Goal: Task Accomplishment & Management: Use online tool/utility

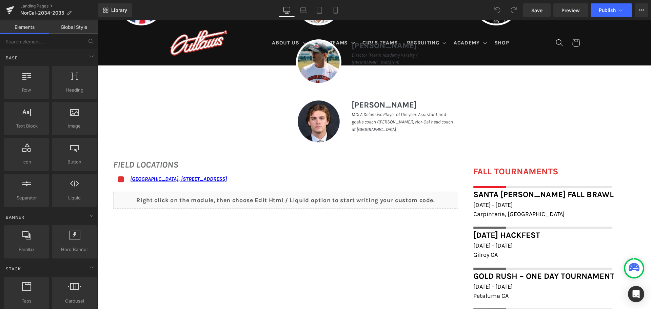
scroll to position [441, 0]
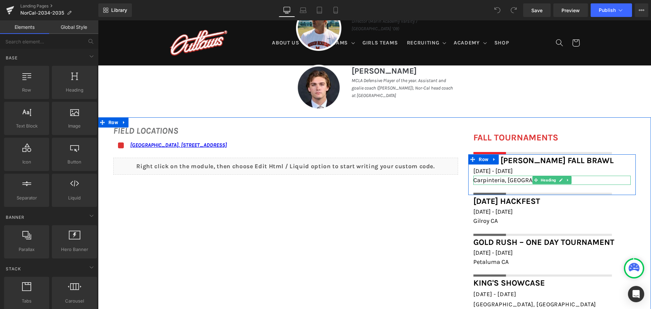
click at [515, 179] on h1 "Carpinteria, [GEOGRAPHIC_DATA]" at bounding box center [551, 180] width 157 height 9
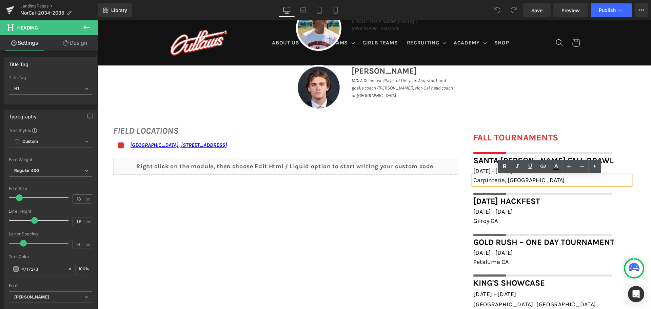
drag, startPoint x: 515, startPoint y: 179, endPoint x: 470, endPoint y: 179, distance: 45.1
click at [473, 179] on div "Carpinteria, [GEOGRAPHIC_DATA]" at bounding box center [551, 180] width 157 height 9
drag, startPoint x: 512, startPoint y: 182, endPoint x: 472, endPoint y: 181, distance: 39.4
click at [473, 181] on span "Carpinteria, [GEOGRAPHIC_DATA]" at bounding box center [518, 179] width 91 height 7
click at [543, 167] on icon at bounding box center [543, 166] width 8 height 8
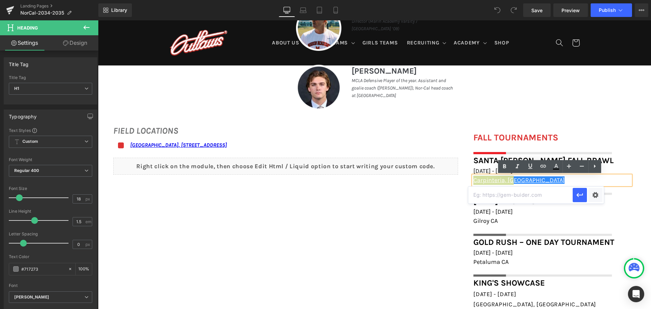
click at [533, 199] on input "text" at bounding box center [520, 195] width 104 height 17
paste input "[URL][DOMAIN_NAME]"
type input "[URL][DOMAIN_NAME]"
click at [579, 194] on icon "button" at bounding box center [580, 195] width 8 height 8
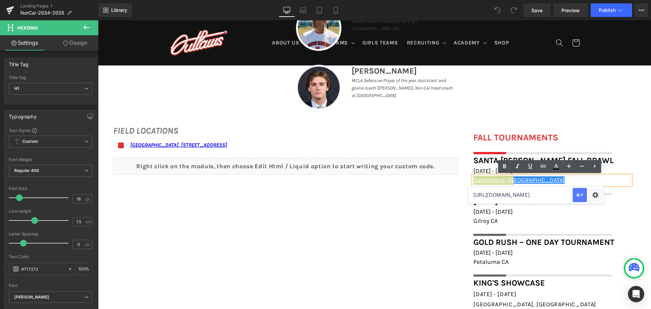
scroll to position [0, 0]
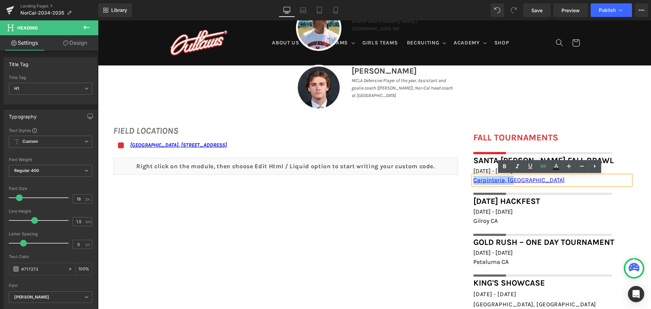
click at [463, 183] on div "FALL TOURNAMENTS Heading Image Row Santa [PERSON_NAME] Fall Brawl Heading [DATE…" at bounding box center [552, 225] width 178 height 189
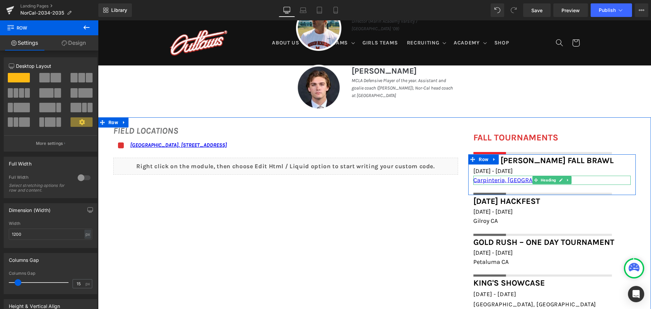
click at [514, 178] on h1 "Carpinteria, [GEOGRAPHIC_DATA]" at bounding box center [551, 180] width 157 height 9
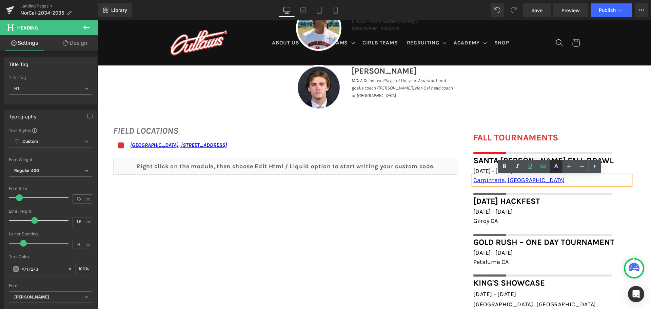
click at [553, 167] on icon at bounding box center [556, 166] width 8 height 8
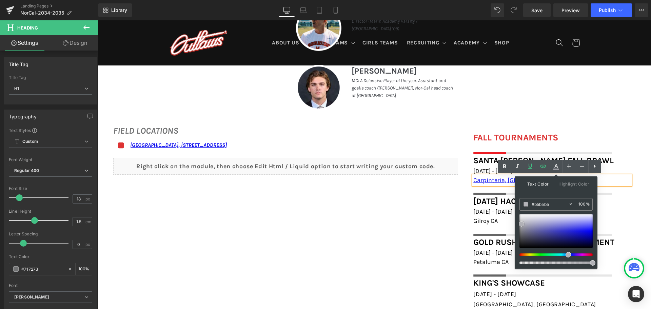
type input "#bababa"
drag, startPoint x: 662, startPoint y: 244, endPoint x: 507, endPoint y: 222, distance: 156.6
click at [615, 214] on h1 "[DATE] - [DATE]" at bounding box center [551, 211] width 157 height 9
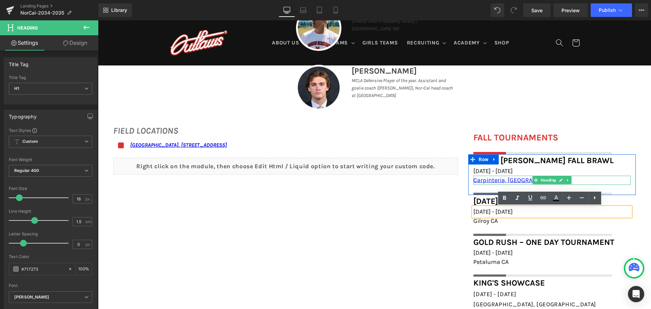
click at [523, 180] on h1 "Carpinteria, [GEOGRAPHIC_DATA]" at bounding box center [551, 180] width 157 height 9
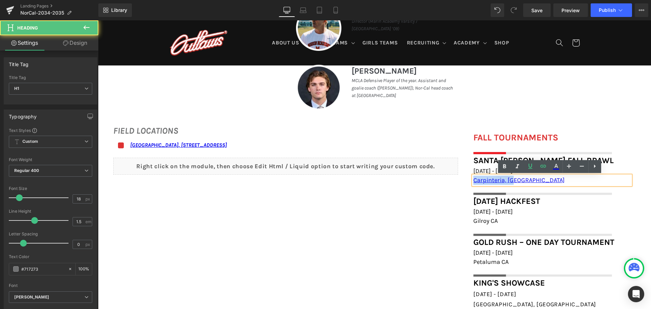
drag, startPoint x: 517, startPoint y: 179, endPoint x: 466, endPoint y: 177, distance: 50.9
click at [468, 177] on div "Santa [PERSON_NAME] Fall Brawl Heading [DATE] - [DATE] Heading [GEOGRAPHIC_DATA…" at bounding box center [552, 174] width 168 height 41
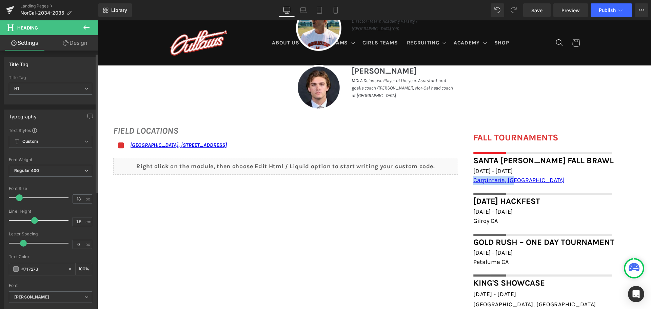
scroll to position [34, 0]
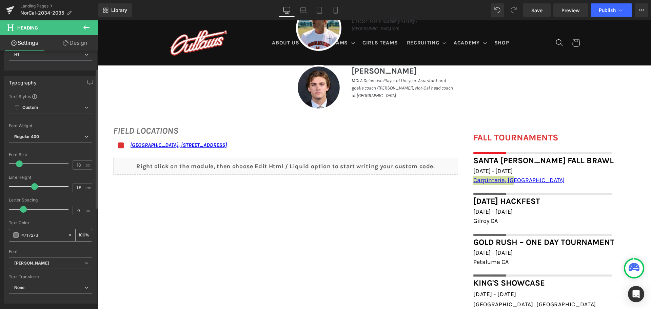
click at [47, 235] on input "#717273" at bounding box center [42, 234] width 43 height 7
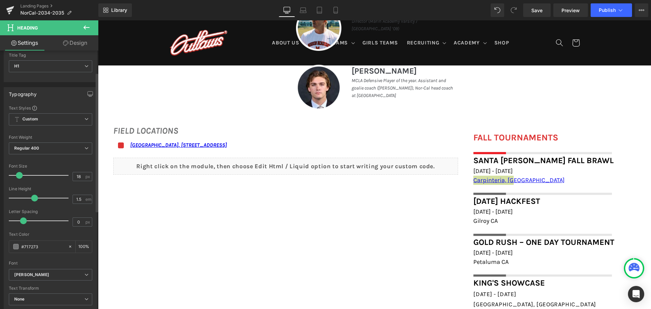
scroll to position [0, 0]
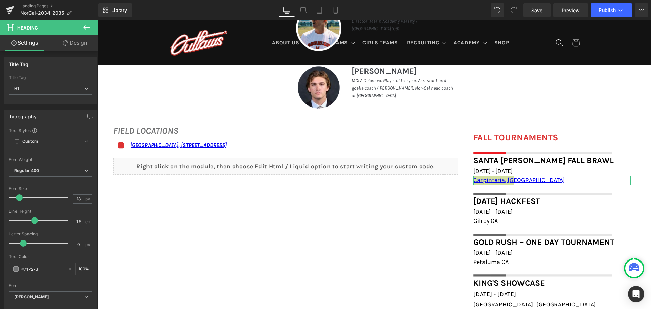
click at [69, 37] on link "Design" at bounding box center [75, 42] width 49 height 15
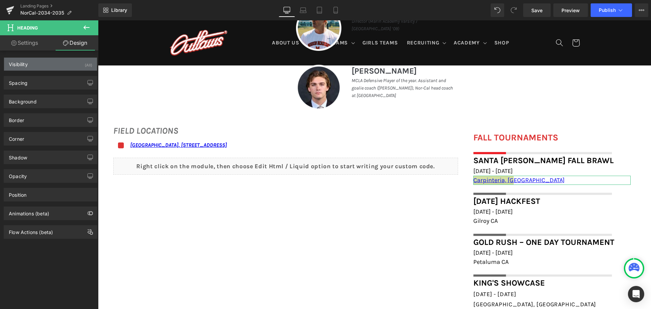
click at [44, 67] on div "Visibility (All)" at bounding box center [50, 64] width 93 height 13
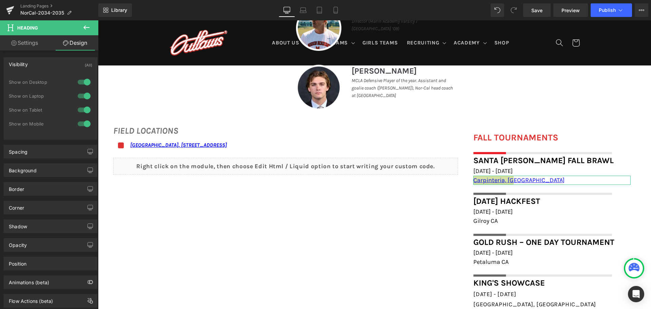
click at [49, 64] on div "Visibility (All)" at bounding box center [50, 64] width 93 height 13
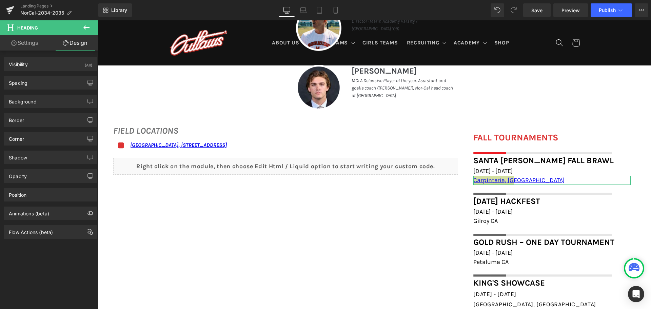
click at [41, 40] on link "Settings" at bounding box center [24, 42] width 49 height 15
type input "100"
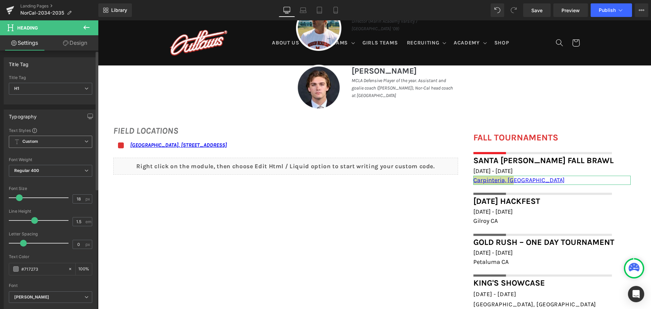
click at [47, 143] on span "Custom Setup Global Style" at bounding box center [50, 142] width 83 height 12
click at [47, 143] on span "Custom Setup Global Style" at bounding box center [49, 142] width 81 height 12
click at [51, 144] on span "Custom Setup Global Style" at bounding box center [50, 142] width 83 height 12
click at [51, 144] on span "Custom Setup Global Style" at bounding box center [49, 142] width 81 height 12
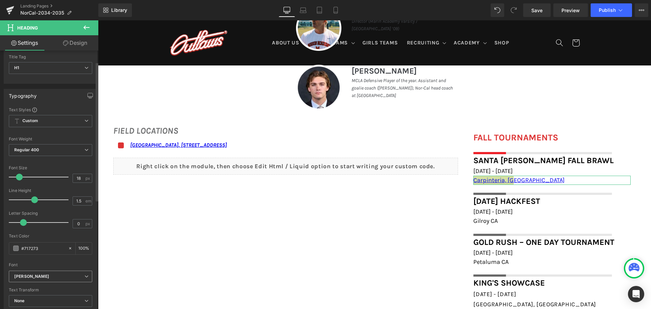
scroll to position [34, 0]
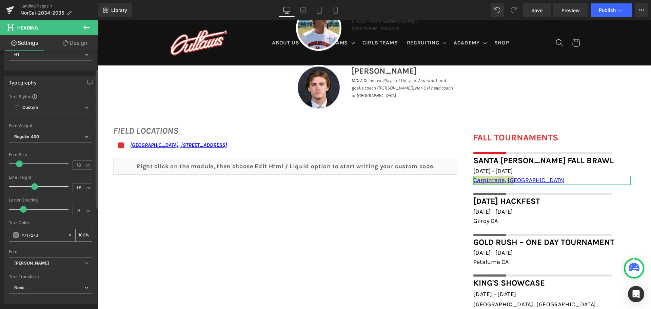
click at [18, 234] on span at bounding box center [15, 234] width 5 height 5
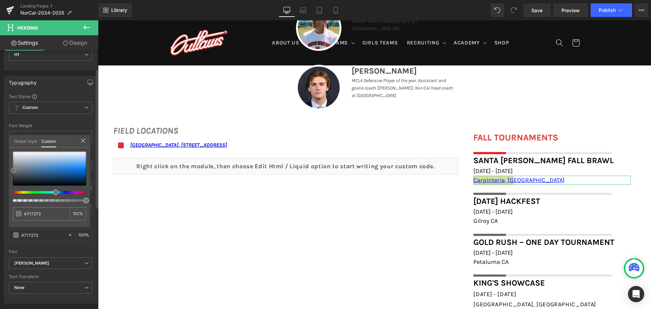
type input "#84919e"
click at [21, 166] on div at bounding box center [49, 169] width 73 height 34
type input "#85919d"
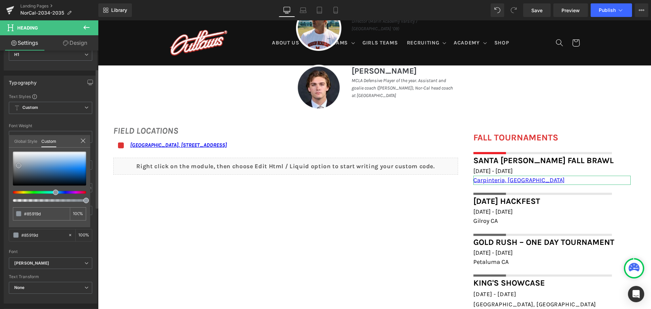
type input "#8e969e"
type input "#939ba3"
type input "#a4adb6"
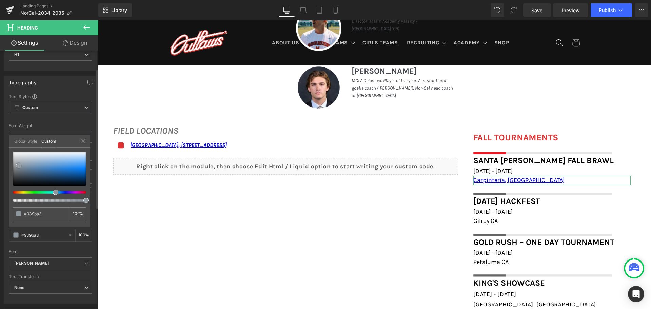
type input "#a4adb6"
type input "#9eadbc"
type input "#94aec5"
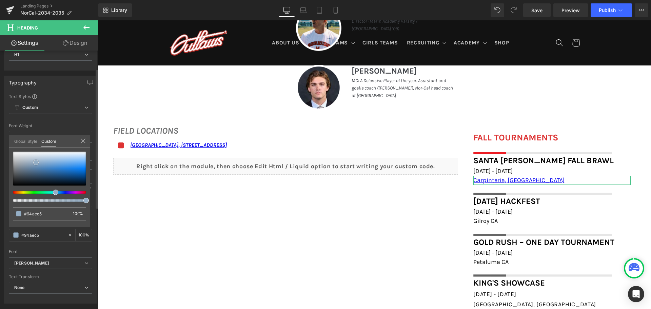
type input "#8cb0ce"
type input "#8bb0ce"
type input "#8fb3d0"
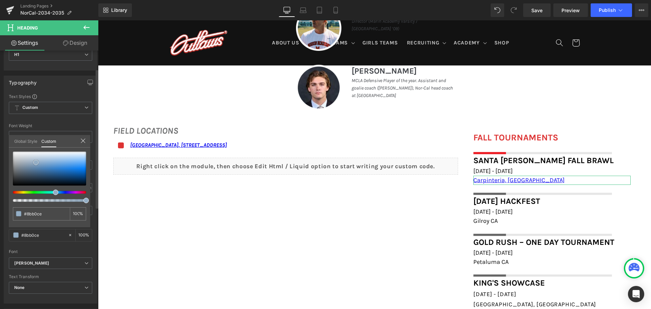
type input "#8fb3d0"
drag, startPoint x: 17, startPoint y: 165, endPoint x: 42, endPoint y: 161, distance: 25.3
click at [42, 161] on span at bounding box center [43, 161] width 5 height 5
type input "#8bb3d4"
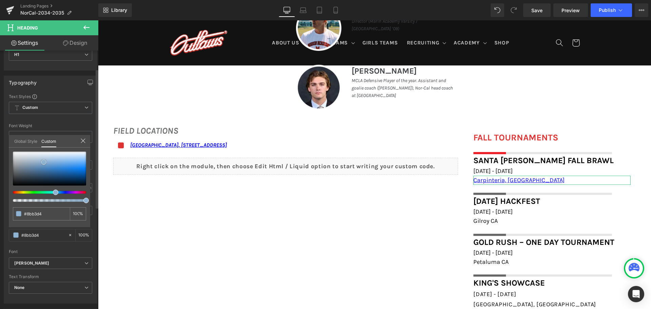
click at [47, 162] on div at bounding box center [49, 169] width 73 height 34
type input "#3f80b5"
type input "#3d7db2"
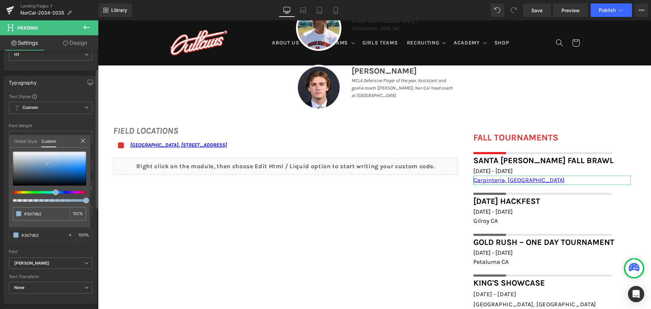
click at [49, 170] on div at bounding box center [49, 169] width 73 height 34
type input "#b3c3d0"
click at [30, 160] on div at bounding box center [49, 169] width 73 height 34
type input "#dde0e3"
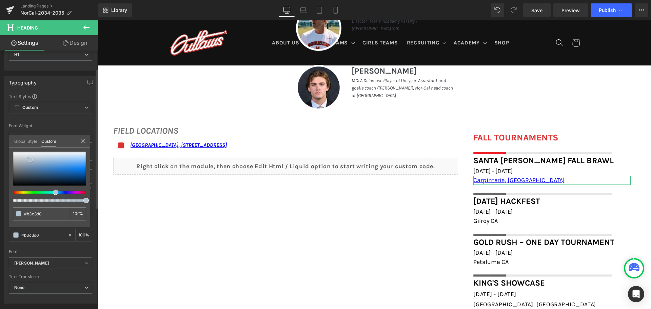
type input "#dde0e3"
type input "#ececed"
type input "#f4f4f4"
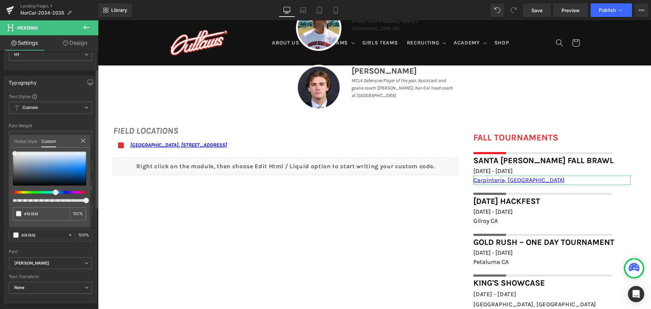
type input "#f7f7f7"
type input "#fcfcfc"
type input "#ffffff"
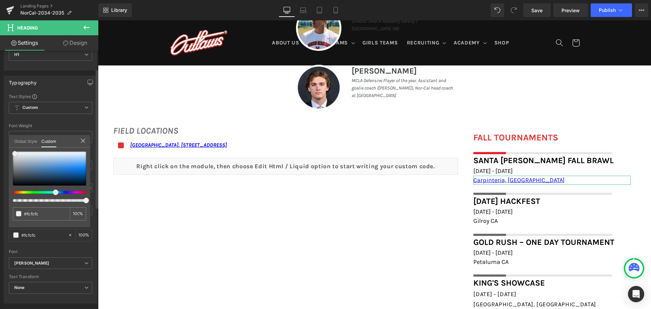
type input "#ffffff"
drag, startPoint x: 15, startPoint y: 154, endPoint x: 1, endPoint y: 148, distance: 15.5
click at [1, 148] on div "Typography Text Styles Custom Custom Setup Global Style Custom Setup Global Sty…" at bounding box center [50, 187] width 101 height 233
type input "#c0c0c7"
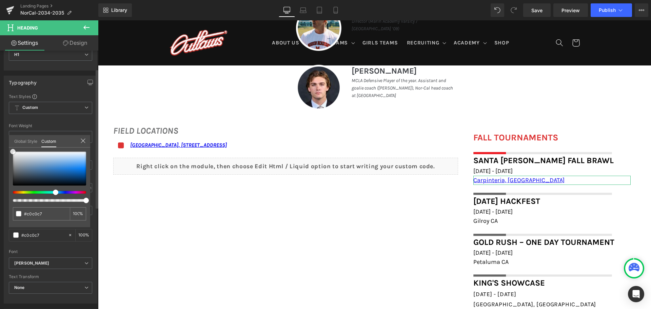
click at [17, 159] on div at bounding box center [49, 169] width 73 height 34
type input "#c6c0c7"
click at [70, 192] on div at bounding box center [46, 192] width 73 height 3
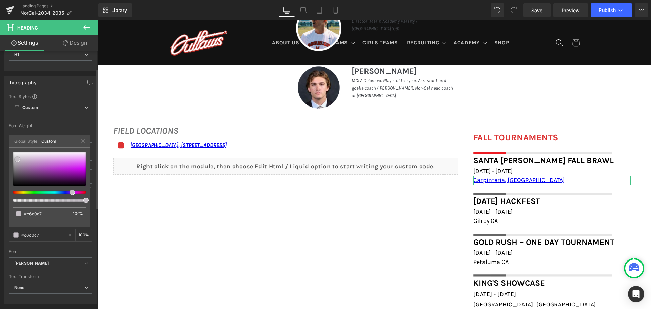
type input "#8d339d"
click at [50, 172] on div at bounding box center [49, 169] width 73 height 34
type input "#b6a6b9"
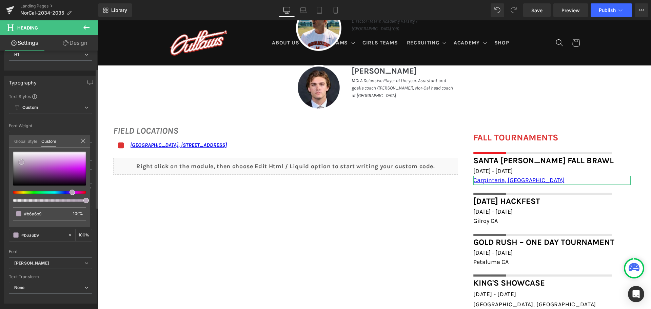
type input "#b1a0b4"
type input "#ae9fb0"
type input "#aa9fab"
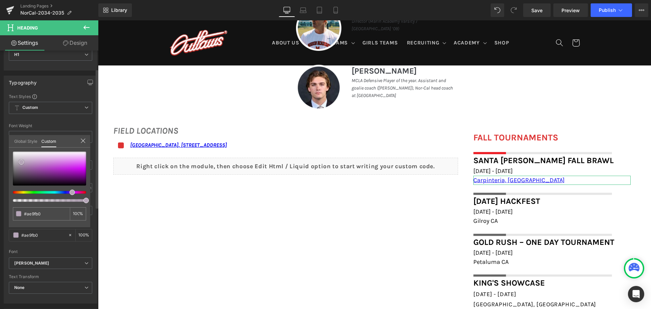
type input "#aa9fab"
type input "#a89ca9"
type input "#a79ea7"
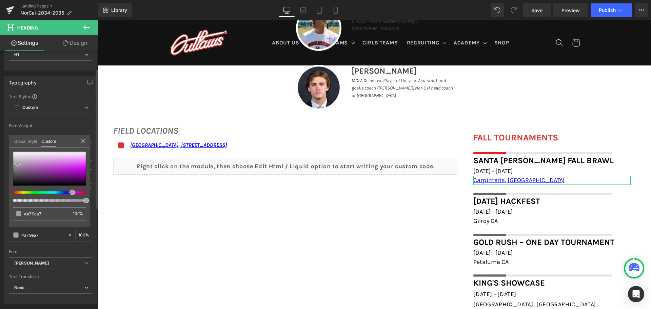
type input "#a19fa1"
type input "#9e9e9e"
type input "#999999"
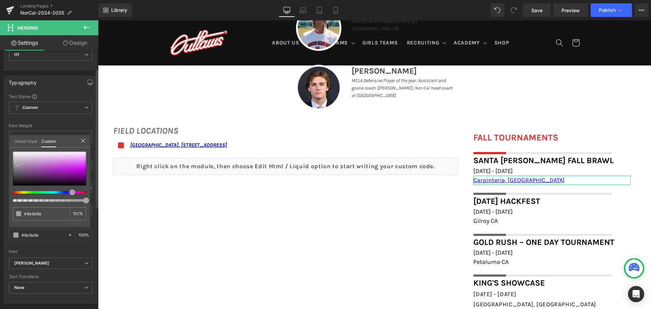
type input "#999999"
type input "#969696"
type input "#919191"
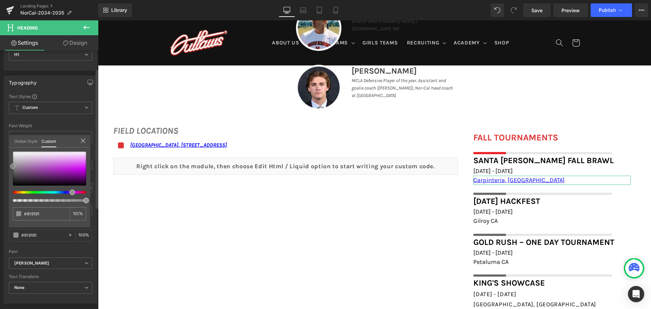
type input "#8e8e8e"
type input "#898989"
type input "#848484"
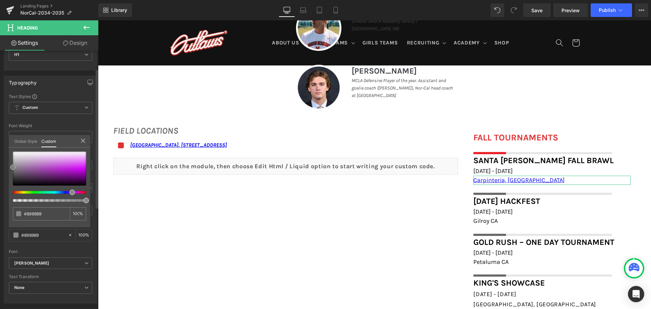
type input "#848484"
drag, startPoint x: 21, startPoint y: 162, endPoint x: 0, endPoint y: 168, distance: 22.1
click at [0, 168] on div "Typography Text Styles Custom Custom Setup Global Style Custom Setup Global Sty…" at bounding box center [50, 187] width 101 height 233
click at [13, 168] on link at bounding box center [13, 168] width 0 height 0
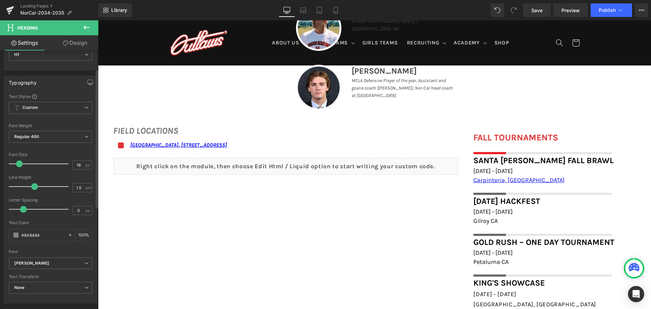
click at [524, 179] on body "Skip to content ABOUT US ABOUT US TRYOUT & NEW PLAYERS PRIVATE LESSONS COACHING…" at bounding box center [374, 117] width 553 height 1077
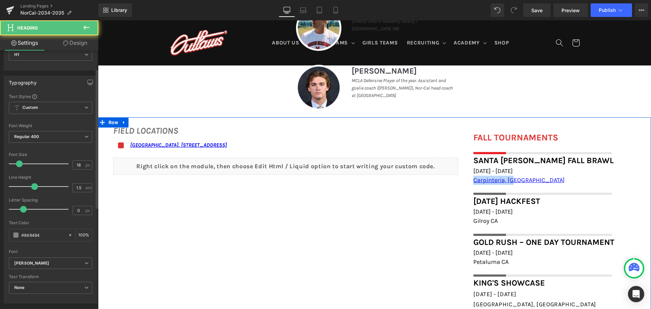
drag, startPoint x: 522, startPoint y: 181, endPoint x: 451, endPoint y: 183, distance: 70.9
click at [451, 183] on div "FIELD LOCATIONS Heading Icon [GEOGRAPHIC_DATA], [STREET_ADDRESS] Text Block Ico…" at bounding box center [374, 218] width 553 height 203
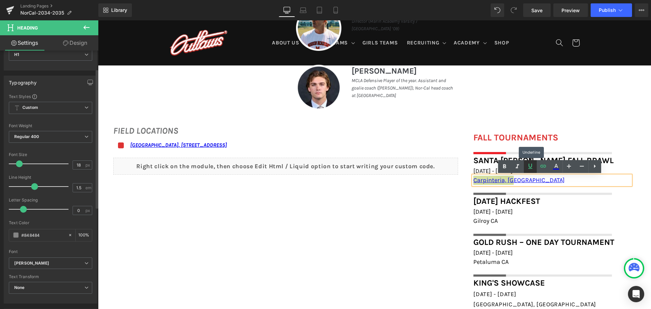
click at [533, 165] on icon at bounding box center [530, 166] width 8 height 8
click at [555, 168] on icon at bounding box center [556, 166] width 8 height 8
type input "#0000ee"
type input "100"
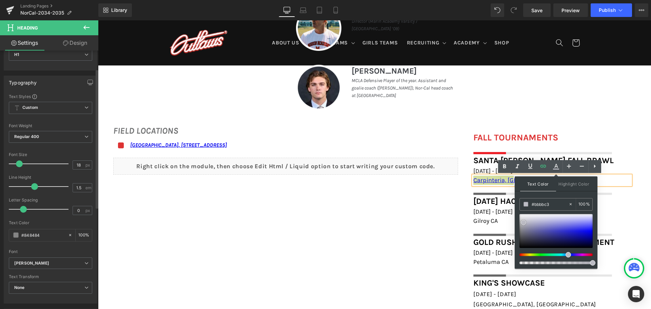
click at [524, 222] on div at bounding box center [556, 231] width 73 height 34
drag, startPoint x: 524, startPoint y: 222, endPoint x: 516, endPoint y: 224, distance: 7.7
click at [516, 224] on div "Text Color Highlight Color rgba(178, 178, 178, 1) #b2b2b2 100 % transparent tra…" at bounding box center [556, 222] width 83 height 92
click at [598, 170] on icon at bounding box center [595, 166] width 8 height 8
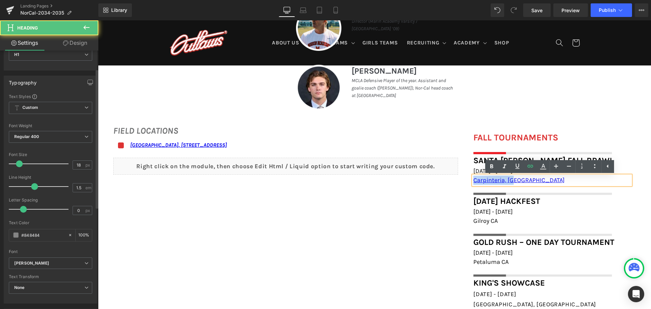
click at [559, 179] on h1 "Carpinteria, [GEOGRAPHIC_DATA]" at bounding box center [551, 180] width 157 height 9
drag, startPoint x: 535, startPoint y: 180, endPoint x: 453, endPoint y: 179, distance: 81.7
click at [453, 179] on div "FIELD LOCATIONS Heading Icon [GEOGRAPHIC_DATA], [STREET_ADDRESS] Text Block Ico…" at bounding box center [374, 218] width 553 height 203
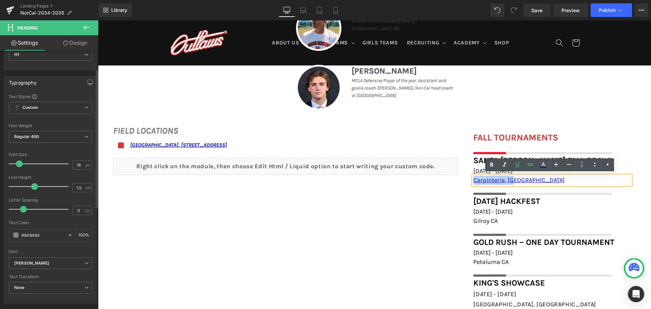
click at [540, 181] on h1 "Carpinteria, [GEOGRAPHIC_DATA]" at bounding box center [551, 180] width 157 height 9
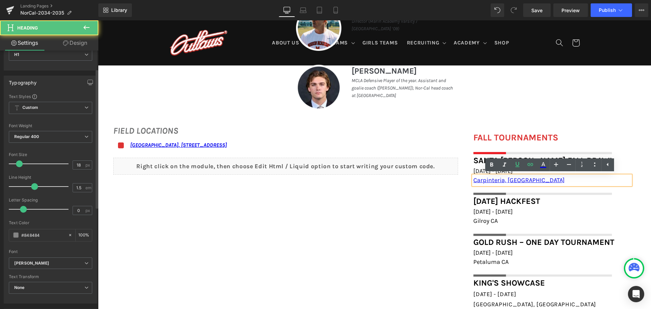
click at [450, 200] on div "FIELD LOCATIONS Heading Icon [GEOGRAPHIC_DATA], [STREET_ADDRESS] Text Block Ico…" at bounding box center [374, 218] width 553 height 203
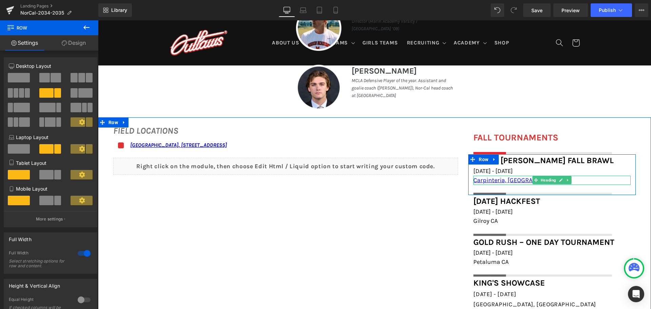
click at [524, 179] on h1 "Carpinteria, [GEOGRAPHIC_DATA]" at bounding box center [551, 180] width 157 height 9
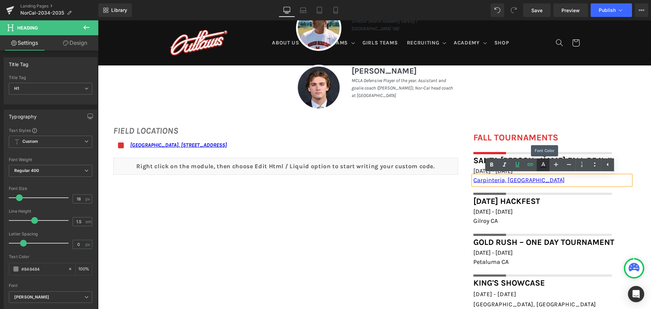
click at [541, 164] on icon at bounding box center [543, 165] width 8 height 8
type input "#0000ee"
type input "100"
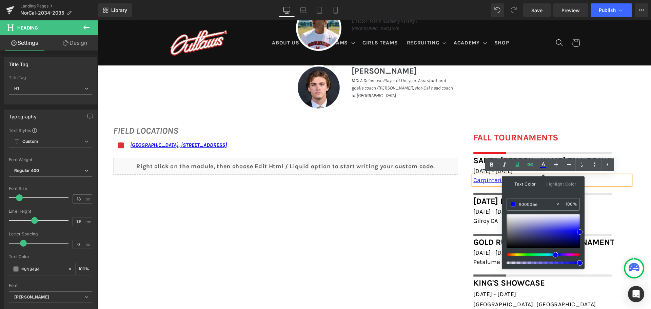
type input "#6161a8"
click at [528, 230] on div at bounding box center [543, 231] width 73 height 34
click at [601, 179] on h1 "Carpinteria, [GEOGRAPHIC_DATA]" at bounding box center [551, 180] width 157 height 9
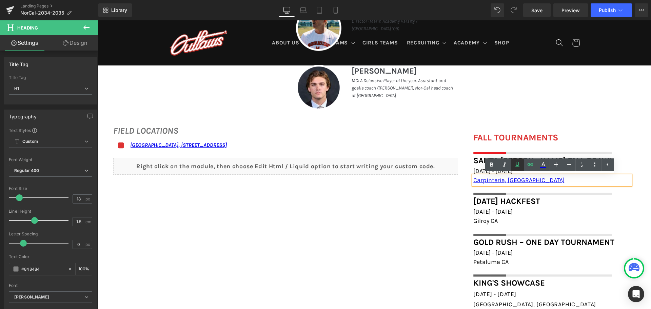
click at [519, 162] on icon at bounding box center [517, 164] width 8 height 8
click at [531, 176] on h1 "Carpinteria, [GEOGRAPHIC_DATA]" at bounding box center [551, 180] width 157 height 9
click at [519, 168] on icon at bounding box center [517, 164] width 8 height 8
click at [517, 181] on h1 "Carpinteria, [GEOGRAPHIC_DATA]" at bounding box center [551, 180] width 157 height 9
drag, startPoint x: 517, startPoint y: 181, endPoint x: 463, endPoint y: 180, distance: 54.3
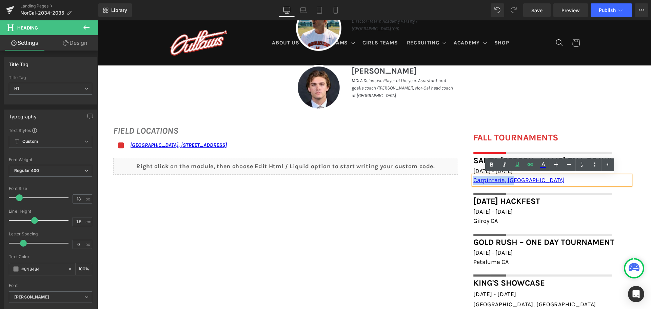
click at [463, 180] on div "FALL TOURNAMENTS Heading Image Row Santa [PERSON_NAME] Fall Brawl Heading [DATE…" at bounding box center [552, 225] width 178 height 189
click at [515, 165] on icon at bounding box center [517, 164] width 8 height 8
click at [523, 182] on h1 "Carpinteria, [GEOGRAPHIC_DATA]" at bounding box center [551, 180] width 157 height 9
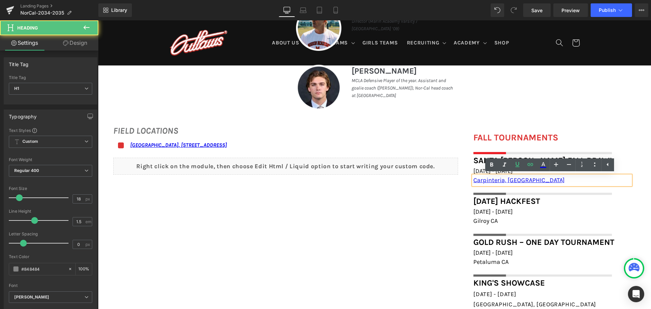
click at [523, 182] on h1 "Carpinteria, [GEOGRAPHIC_DATA]" at bounding box center [551, 180] width 157 height 9
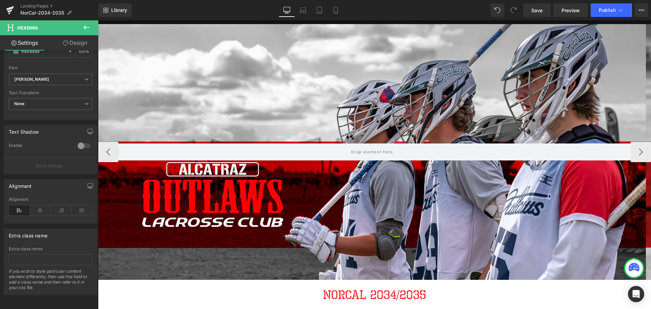
scroll to position [34, 0]
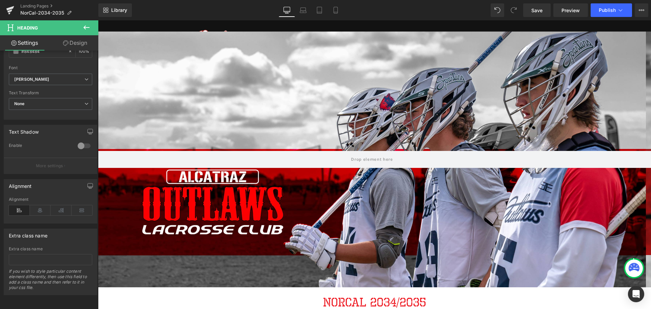
click at [90, 27] on icon at bounding box center [86, 27] width 8 height 8
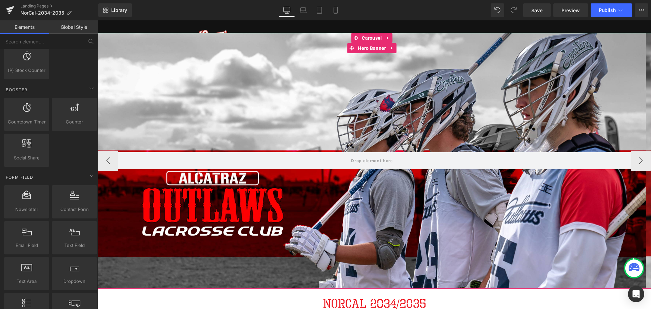
scroll to position [0, 0]
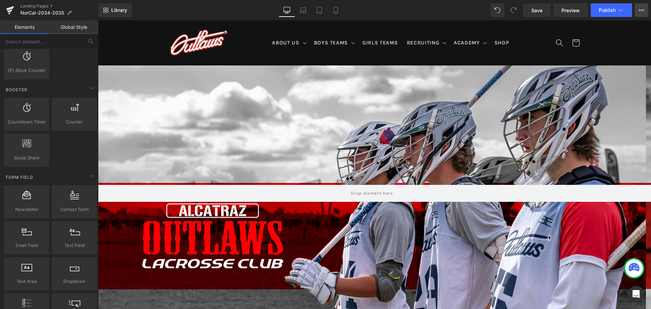
click at [638, 11] on button "View Live Page View with current Template Save Template to Library Schedule Pub…" at bounding box center [642, 10] width 14 height 14
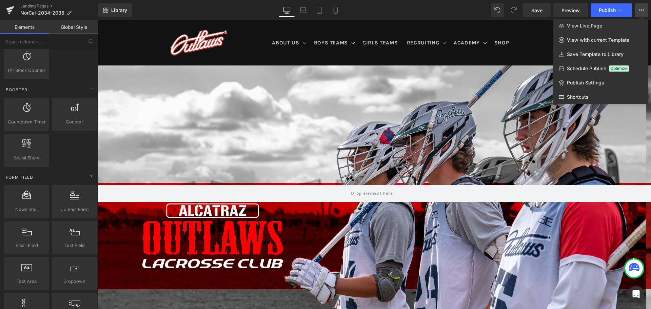
click at [462, 128] on div at bounding box center [374, 164] width 553 height 289
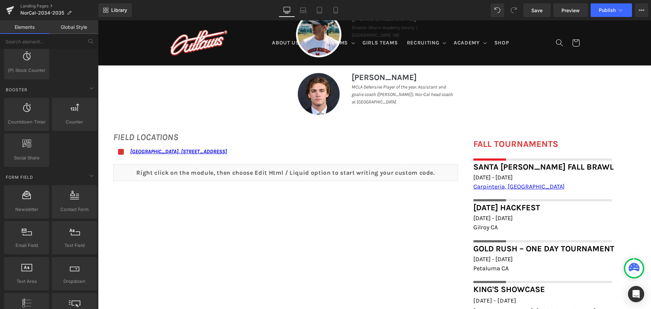
scroll to position [441, 0]
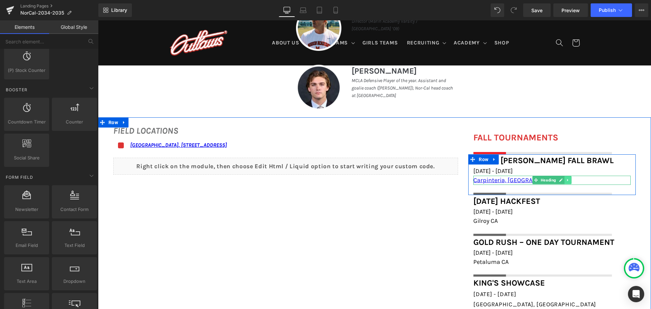
click at [566, 179] on icon at bounding box center [568, 180] width 4 height 4
click at [592, 180] on h1 "Carpinteria, [GEOGRAPHIC_DATA]" at bounding box center [551, 180] width 157 height 9
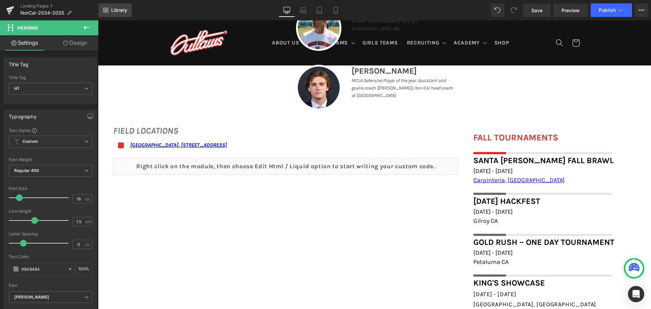
click at [125, 14] on link "Library" at bounding box center [115, 10] width 34 height 14
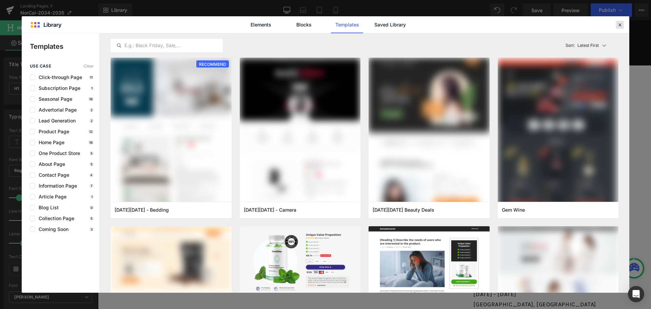
click at [619, 22] on icon at bounding box center [620, 25] width 6 height 6
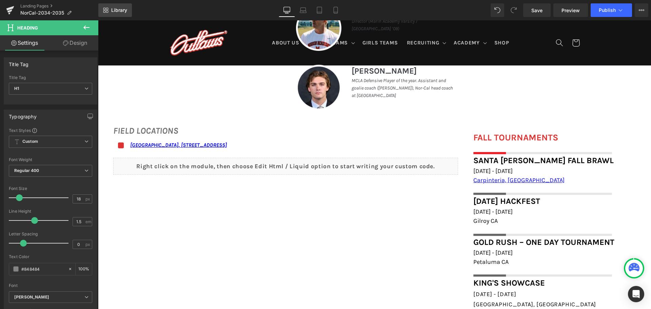
click at [119, 7] on link "Library" at bounding box center [115, 10] width 34 height 14
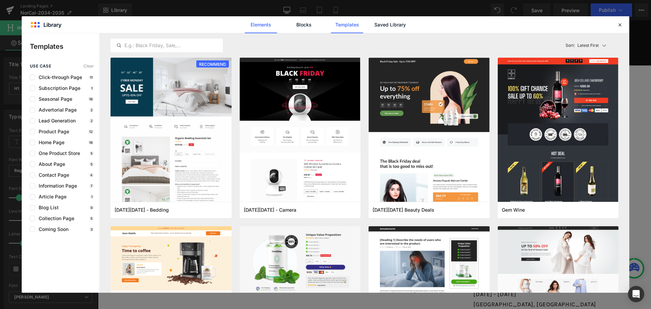
click at [267, 26] on link "Elements" at bounding box center [261, 24] width 32 height 17
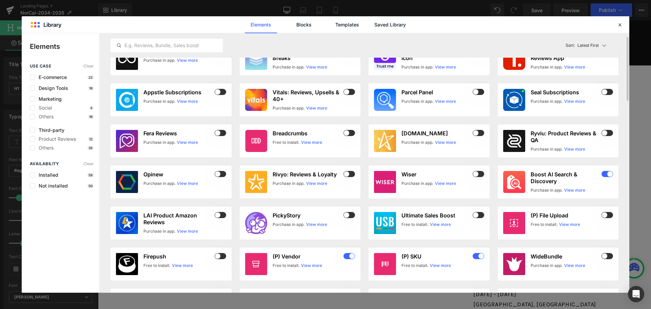
scroll to position [0, 0]
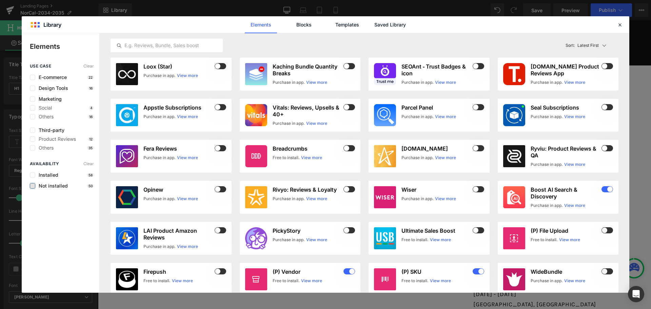
click at [35, 185] on label at bounding box center [32, 185] width 5 height 5
click at [33, 186] on input "checkbox" at bounding box center [33, 186] width 0 height 0
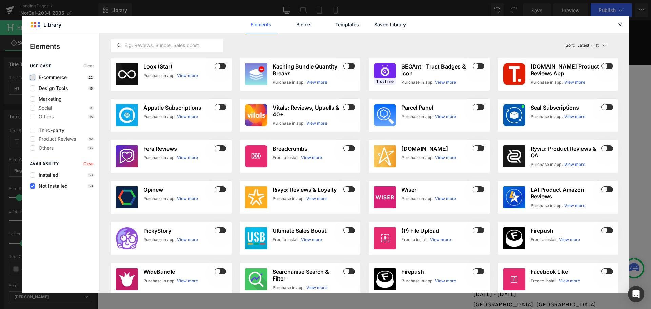
click at [34, 75] on label at bounding box center [32, 77] width 5 height 5
click at [33, 77] on input "checkbox" at bounding box center [33, 77] width 0 height 0
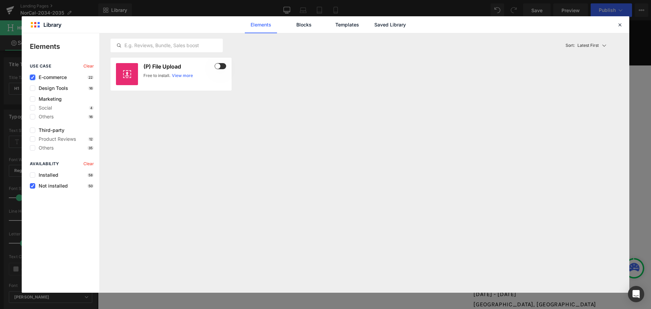
click at [34, 75] on label at bounding box center [32, 77] width 5 height 5
click at [33, 77] on input "checkbox" at bounding box center [33, 77] width 0 height 0
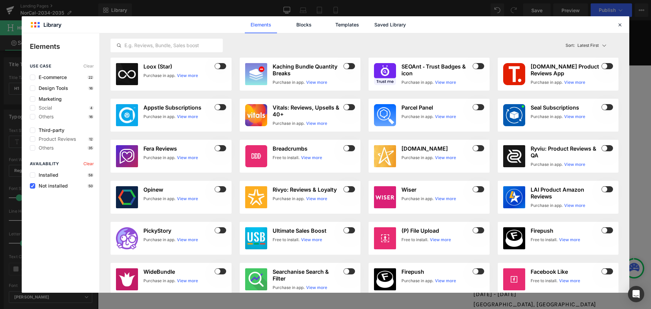
click at [620, 20] on div "Elements Blocks Templates Saved Library" at bounding box center [326, 24] width 608 height 17
click at [622, 23] on icon at bounding box center [620, 25] width 6 height 6
